Goal: Entertainment & Leisure: Consume media (video, audio)

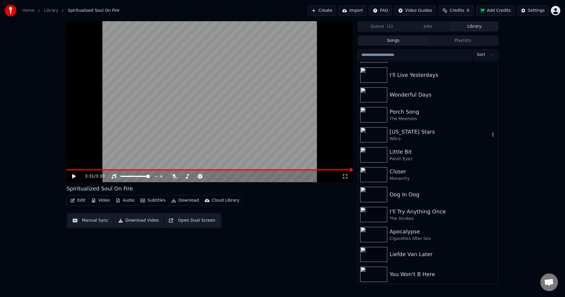
scroll to position [295, 0]
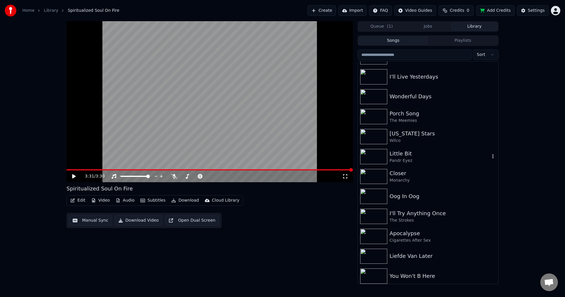
click at [421, 153] on div "Little Bit" at bounding box center [440, 154] width 100 height 8
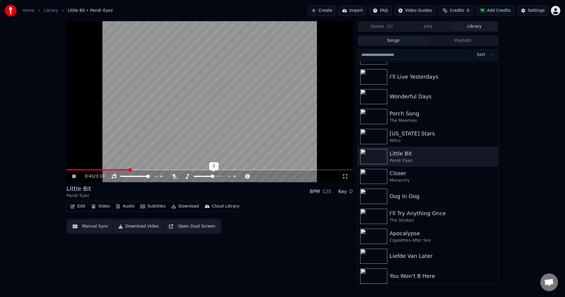
click at [214, 177] on span at bounding box center [213, 177] width 4 height 4
click at [201, 178] on span at bounding box center [202, 177] width 4 height 4
drag, startPoint x: 69, startPoint y: 169, endPoint x: 61, endPoint y: 168, distance: 7.7
click at [61, 168] on div "1:38 / 3:10 Little Bit Pandr Eyez BPM 125 Key A Edit Video Audio Subtitles Down…" at bounding box center [282, 152] width 565 height 263
drag, startPoint x: 70, startPoint y: 169, endPoint x: 58, endPoint y: 169, distance: 11.8
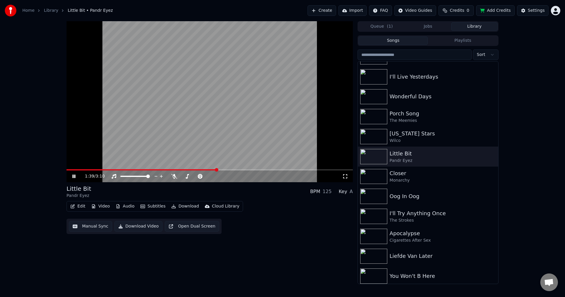
click at [58, 169] on div "1:39 / 3:10 Little Bit Pandr Eyez BPM 125 Key A Edit Video Audio Subtitles Down…" at bounding box center [282, 152] width 565 height 263
click at [68, 170] on span at bounding box center [143, 169] width 152 height 1
click at [67, 168] on span at bounding box center [69, 170] width 4 height 4
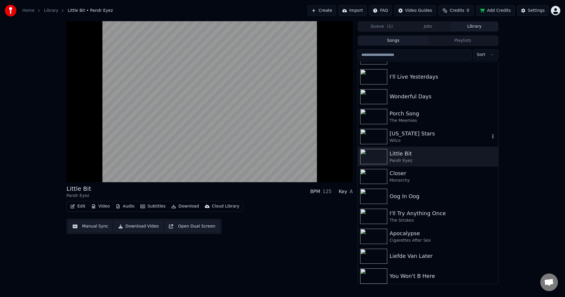
click at [410, 137] on div "[US_STATE] Stars" at bounding box center [440, 134] width 100 height 8
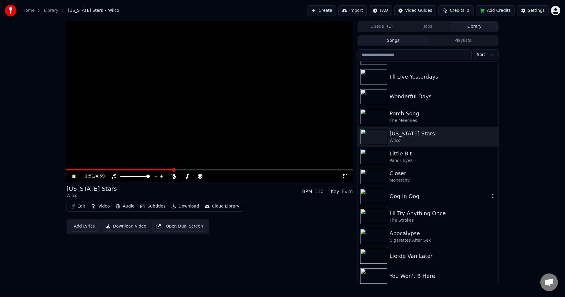
click at [422, 195] on div "Oog In Oog" at bounding box center [440, 196] width 100 height 8
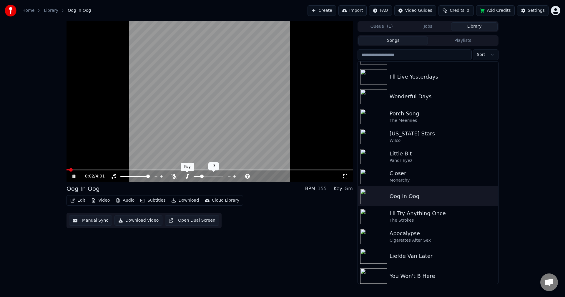
click at [186, 176] on icon at bounding box center [187, 176] width 6 height 5
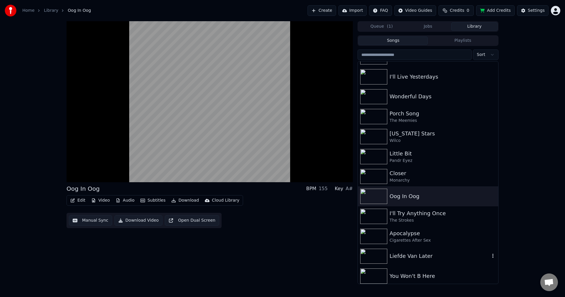
click at [453, 257] on div "Liefde Van Later" at bounding box center [440, 256] width 100 height 8
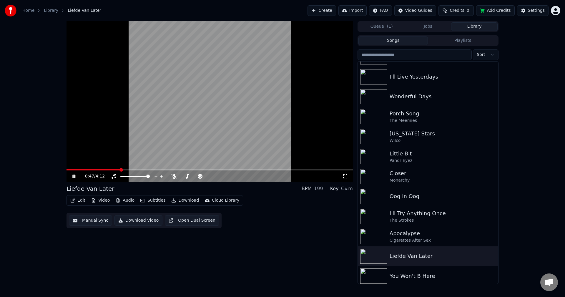
click at [262, 137] on video at bounding box center [210, 101] width 286 height 161
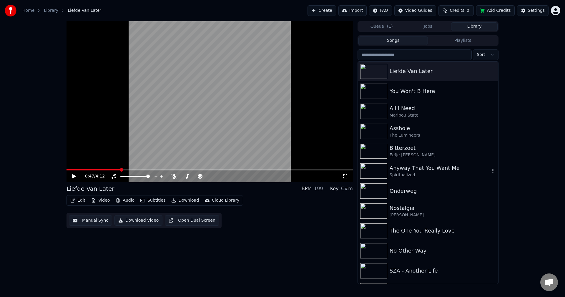
scroll to position [501, 0]
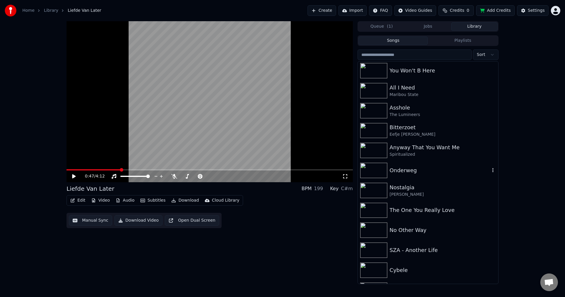
click at [413, 176] on div "Onderweg" at bounding box center [428, 170] width 140 height 20
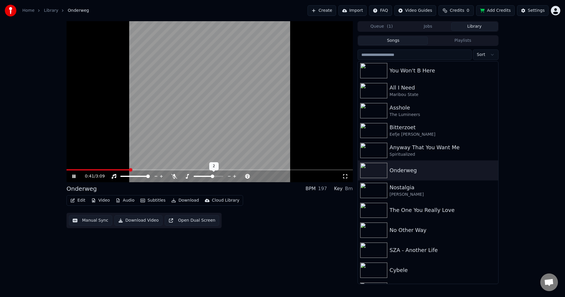
click at [212, 177] on span at bounding box center [213, 177] width 4 height 4
click at [293, 170] on span at bounding box center [189, 169] width 244 height 1
